Goal: Transaction & Acquisition: Purchase product/service

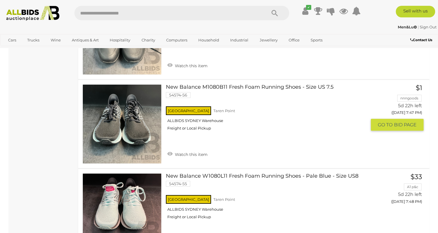
scroll to position [4486, 0]
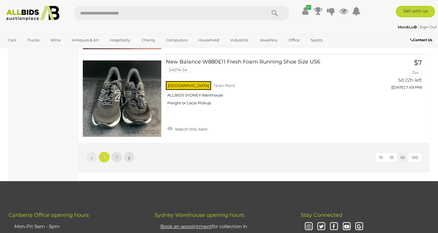
click at [128, 151] on li "»" at bounding box center [129, 157] width 11 height 12
click at [116, 154] on span "2" at bounding box center [116, 156] width 2 height 5
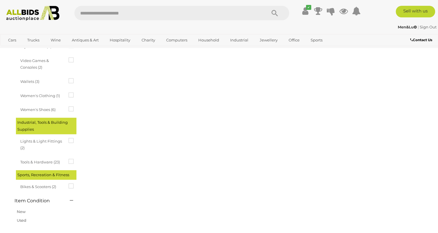
scroll to position [89, 0]
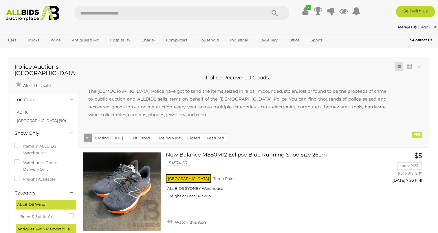
click at [23, 10] on img at bounding box center [32, 13] width 59 height 15
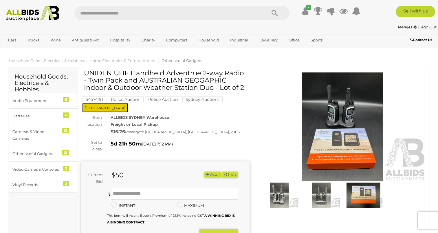
click at [19, 11] on img at bounding box center [32, 13] width 59 height 15
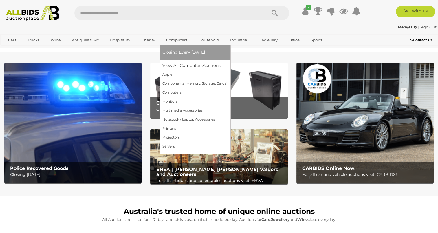
click at [178, 53] on span "Closing Every [DATE]" at bounding box center [183, 51] width 43 height 5
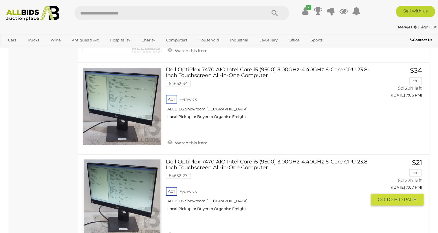
scroll to position [550, 0]
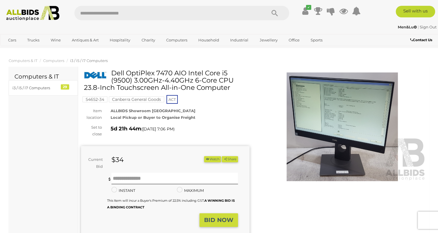
drag, startPoint x: 204, startPoint y: 87, endPoint x: 112, endPoint y: 68, distance: 93.5
click at [248, 100] on div "54652-34 Canberra General Goods ACT" at bounding box center [165, 86] width 168 height 35
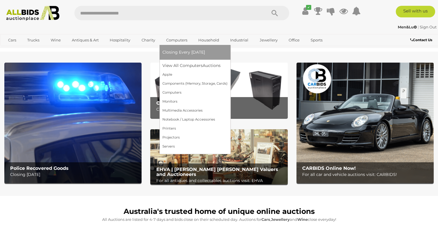
click at [173, 52] on span "Closing Every [DATE]" at bounding box center [183, 51] width 43 height 5
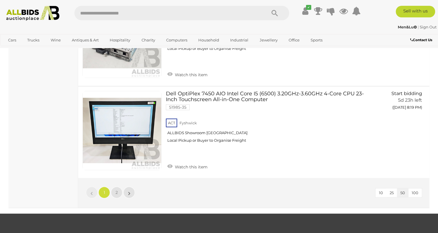
scroll to position [4604, 0]
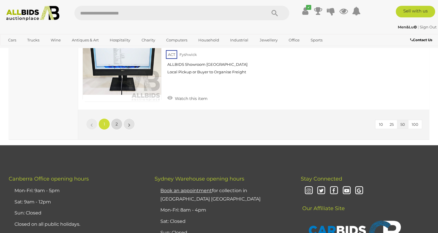
click at [115, 121] on span "2" at bounding box center [116, 123] width 2 height 5
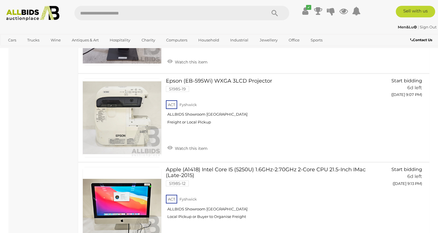
scroll to position [2384, 0]
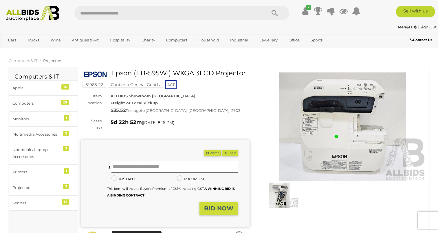
click at [281, 190] on img at bounding box center [279, 194] width 39 height 25
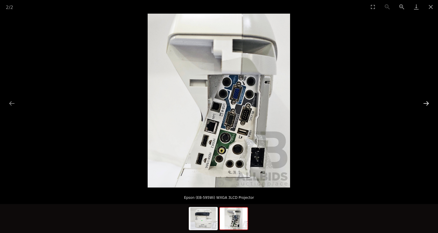
click at [427, 103] on button "Next slide" at bounding box center [426, 103] width 12 height 11
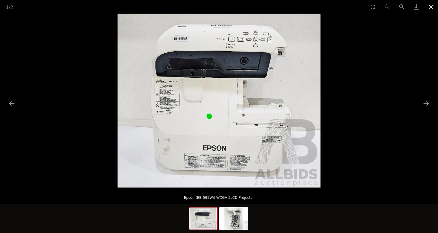
click at [431, 9] on button "Close gallery" at bounding box center [430, 7] width 14 height 14
